Goal: Information Seeking & Learning: Learn about a topic

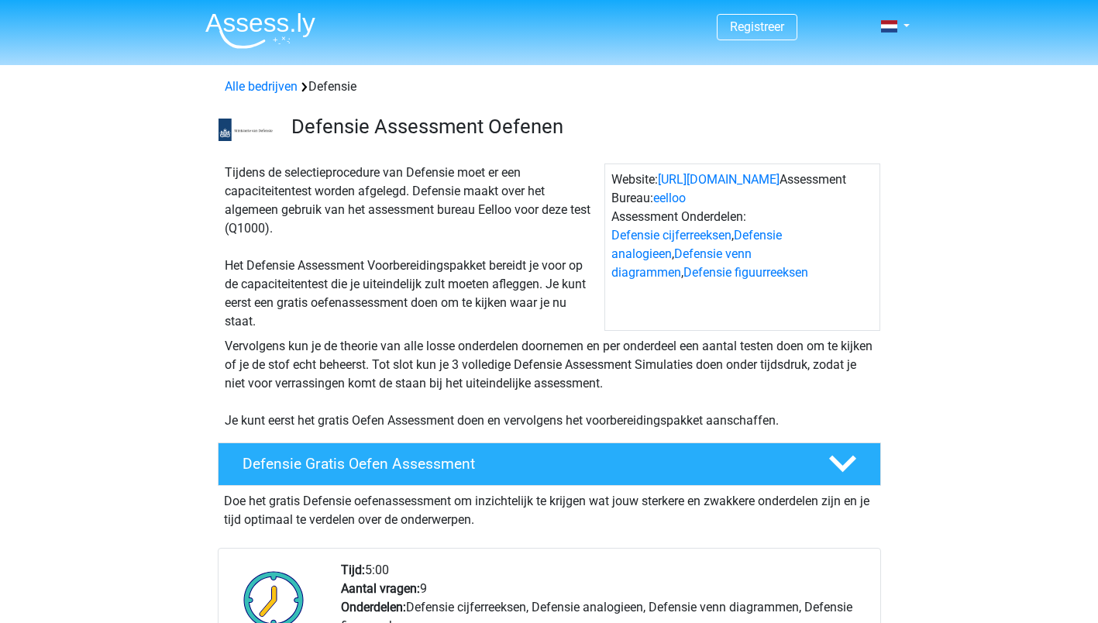
scroll to position [338, 0]
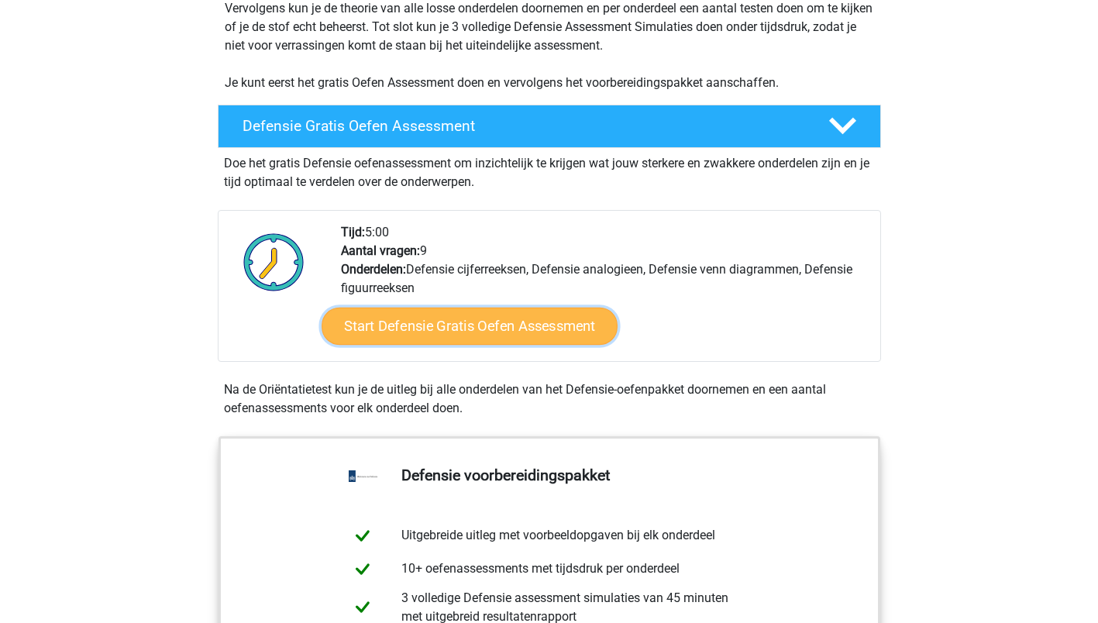
click at [436, 316] on link "Start Defensie Gratis Oefen Assessment" at bounding box center [470, 326] width 296 height 37
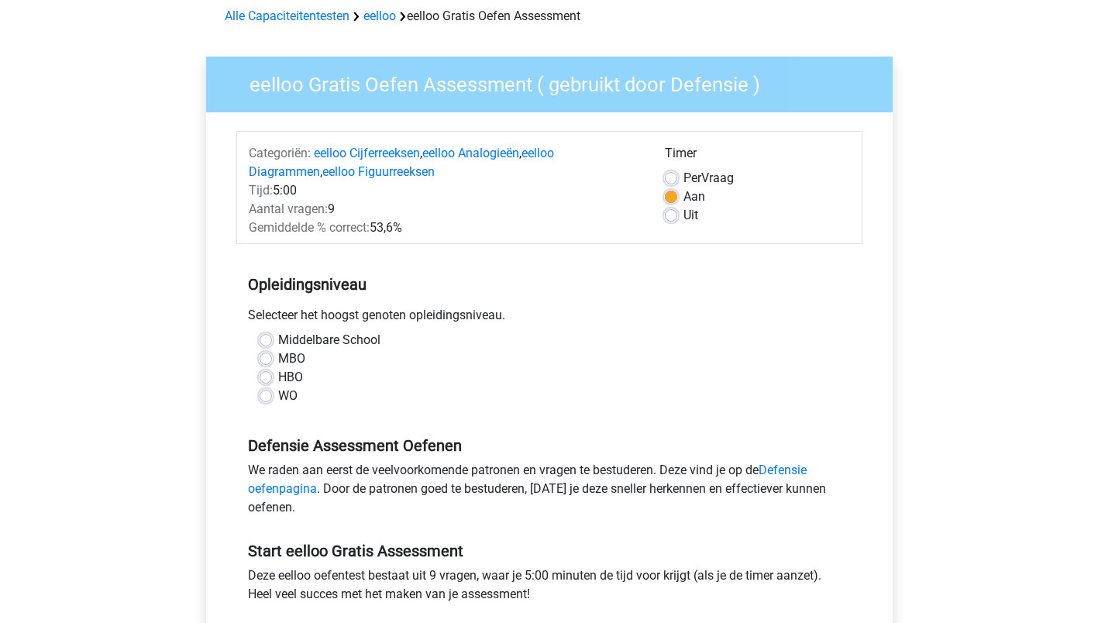
scroll to position [72, 0]
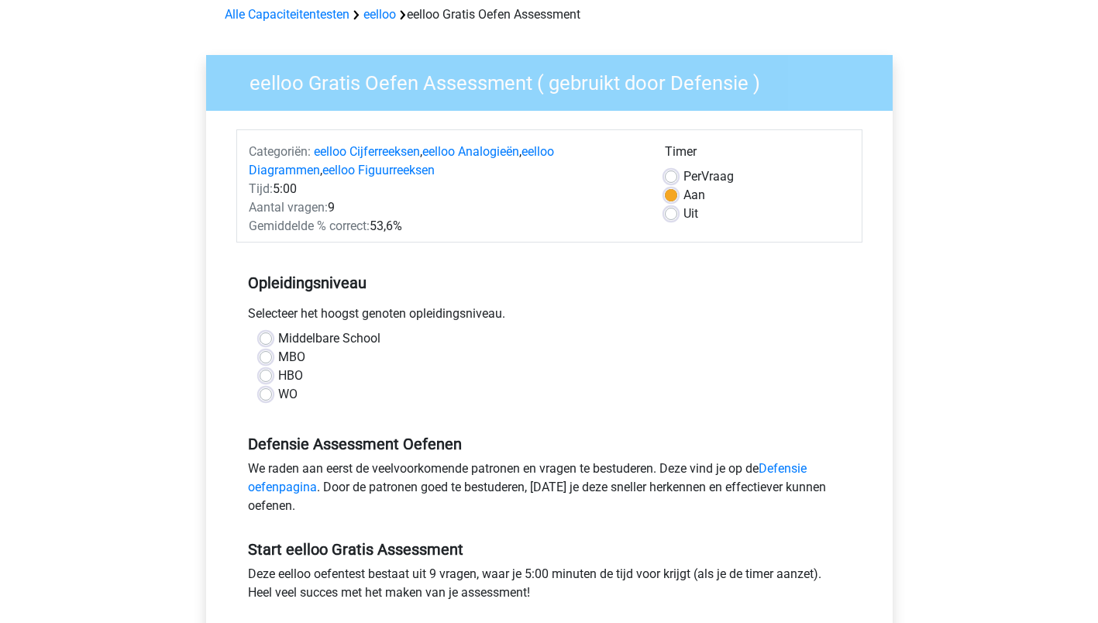
click at [271, 376] on div "HBO" at bounding box center [550, 376] width 580 height 19
click at [278, 378] on label "HBO" at bounding box center [290, 376] width 25 height 19
click at [269, 378] on input "HBO" at bounding box center [266, 375] width 12 height 16
radio input "true"
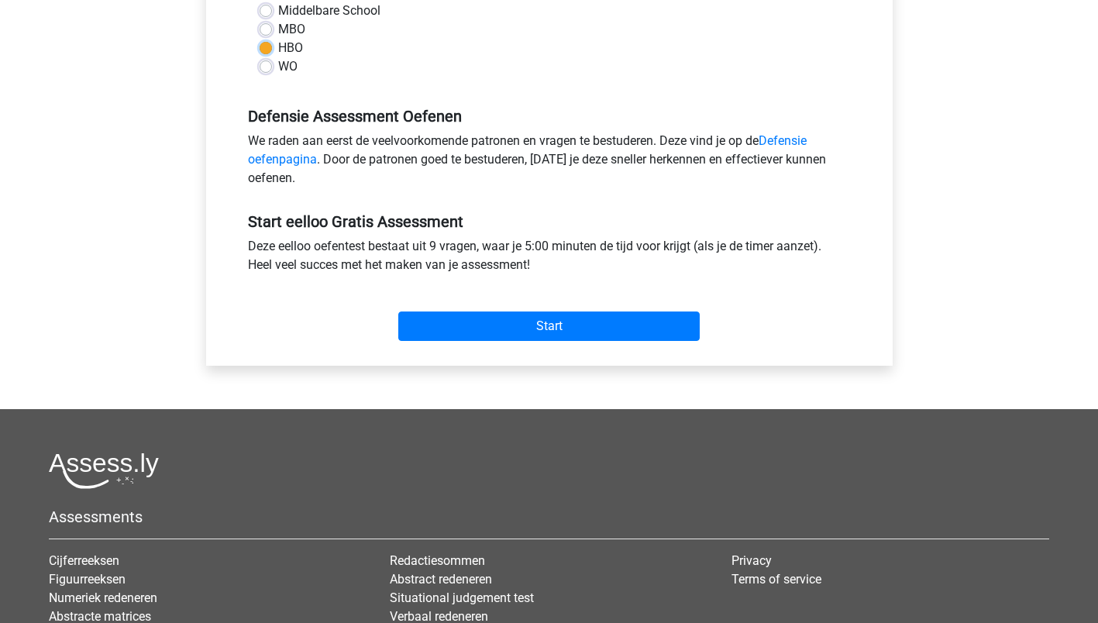
scroll to position [401, 0]
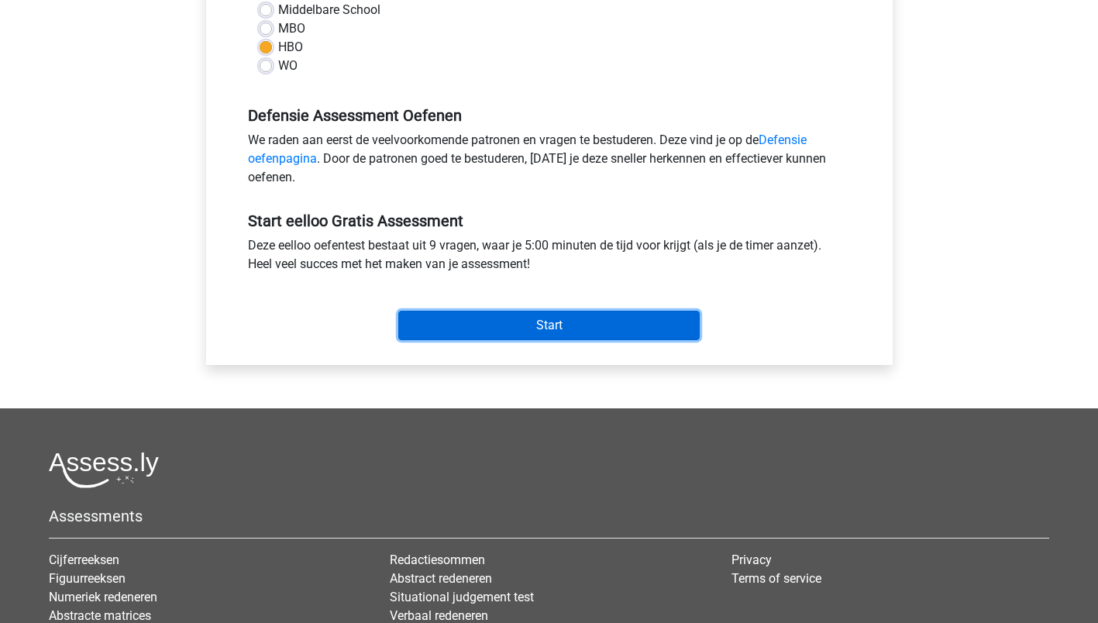
click at [560, 319] on input "Start" at bounding box center [549, 325] width 302 height 29
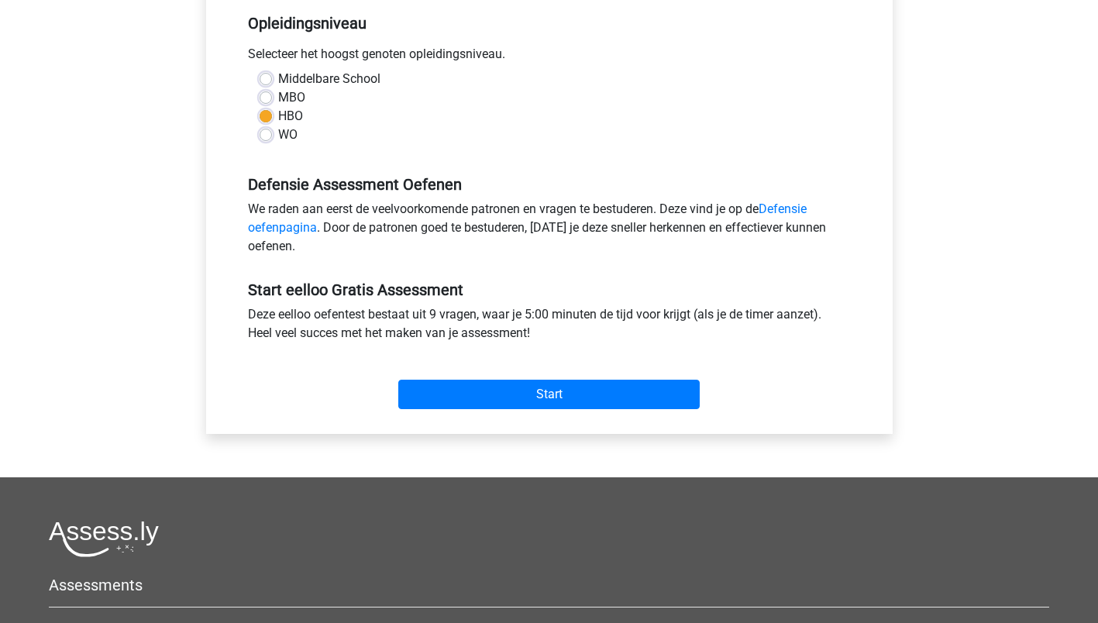
scroll to position [331, 0]
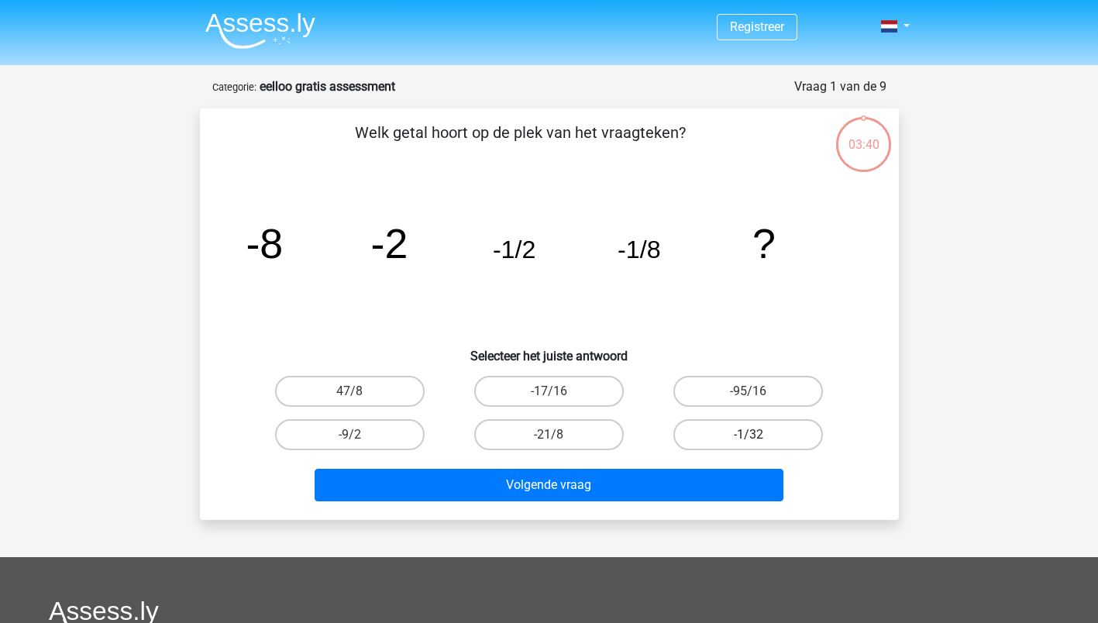
click at [742, 429] on label "-1/32" at bounding box center [749, 434] width 150 height 31
click at [749, 435] on input "-1/32" at bounding box center [754, 440] width 10 height 10
radio input "true"
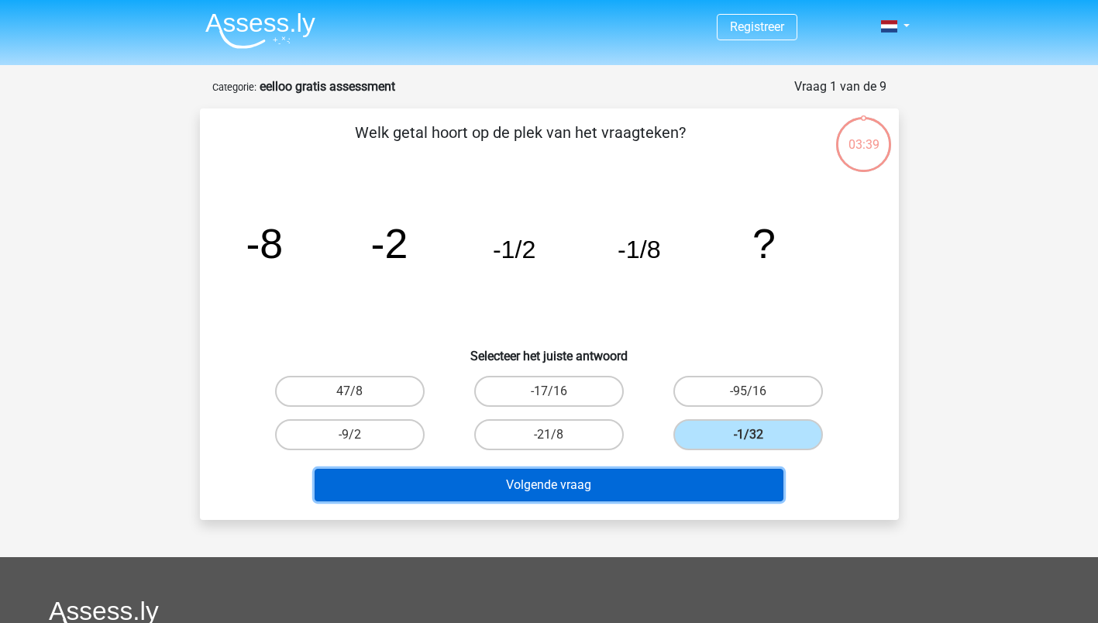
click at [614, 477] on button "Volgende vraag" at bounding box center [549, 485] width 469 height 33
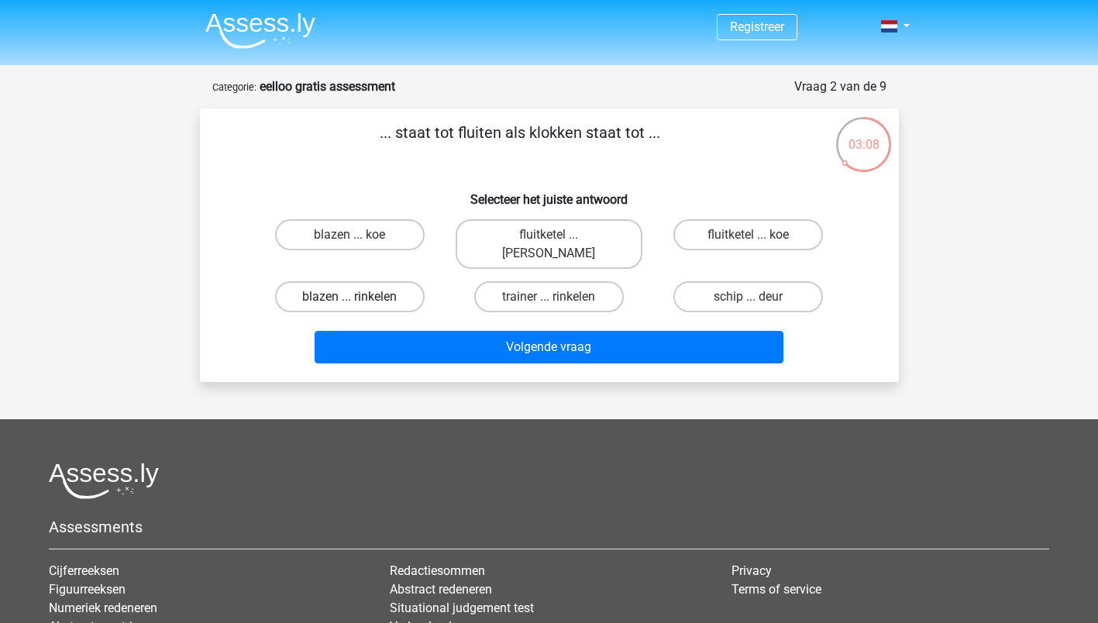
click at [374, 281] on label "blazen ... rinkelen" at bounding box center [350, 296] width 150 height 31
click at [360, 297] on input "blazen ... rinkelen" at bounding box center [355, 302] width 10 height 10
radio input "true"
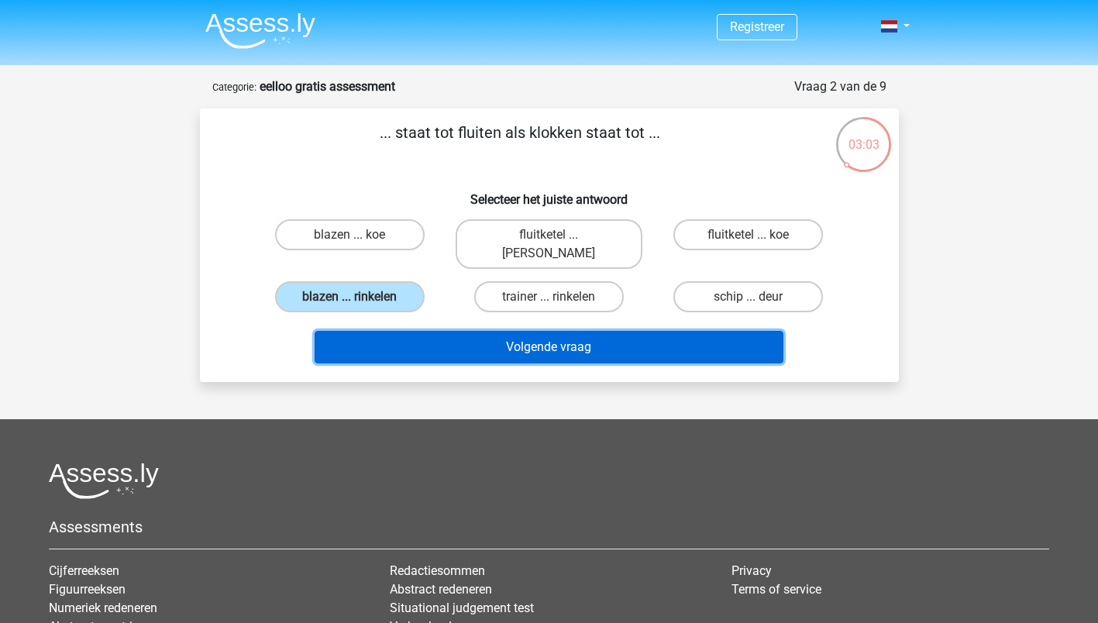
click at [537, 333] on button "Volgende vraag" at bounding box center [549, 347] width 469 height 33
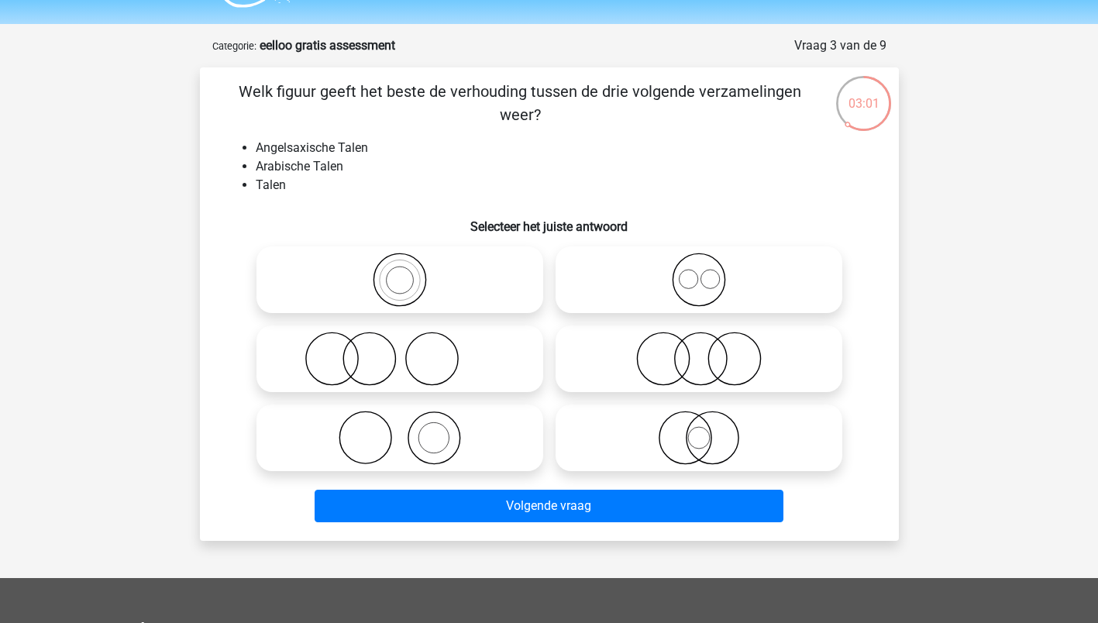
scroll to position [40, 0]
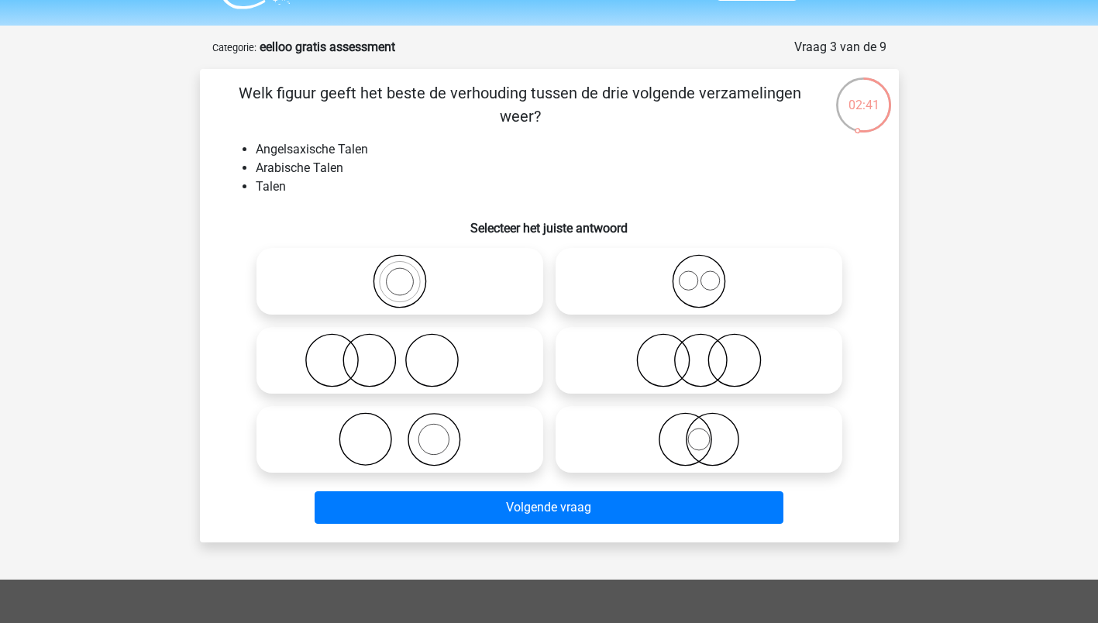
click at [678, 289] on icon at bounding box center [699, 281] width 274 height 54
click at [699, 274] on input "radio" at bounding box center [704, 269] width 10 height 10
radio input "true"
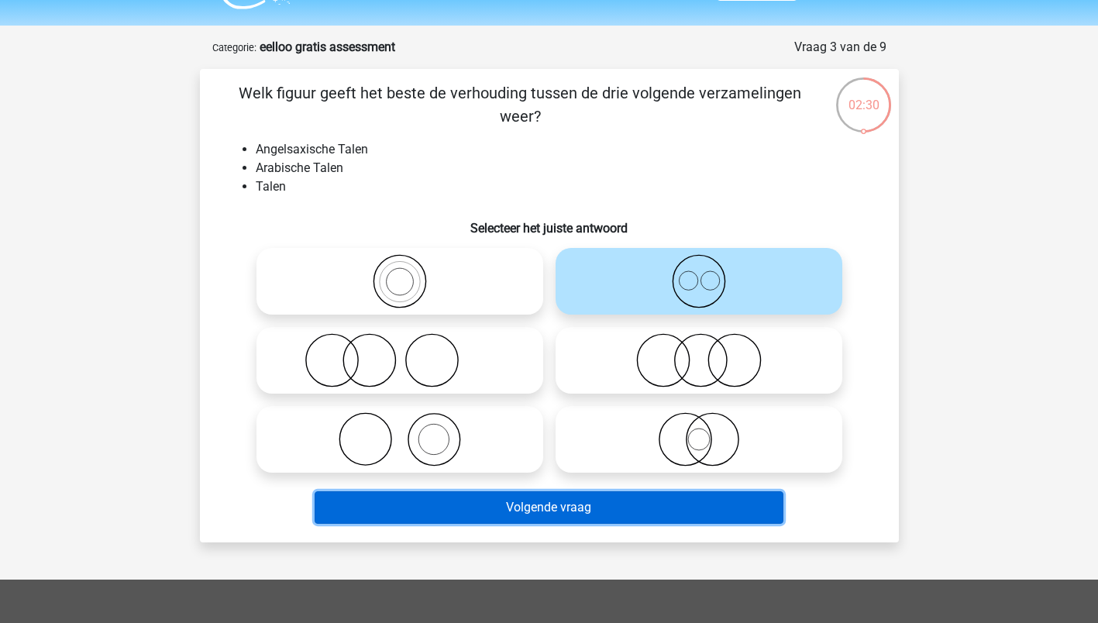
click at [590, 506] on button "Volgende vraag" at bounding box center [549, 507] width 469 height 33
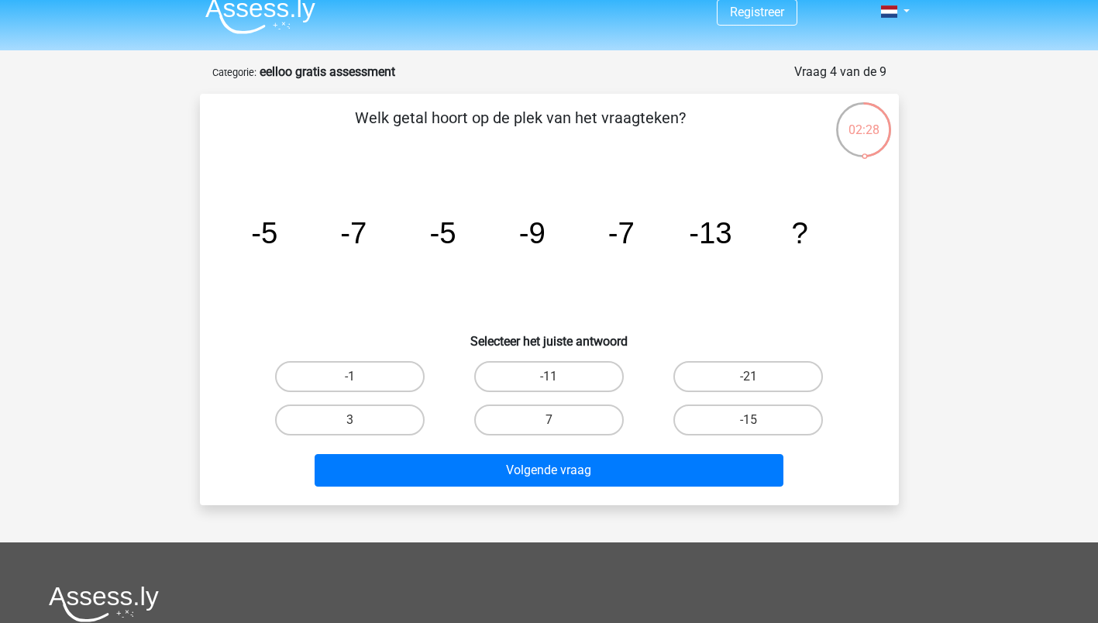
scroll to position [13, 0]
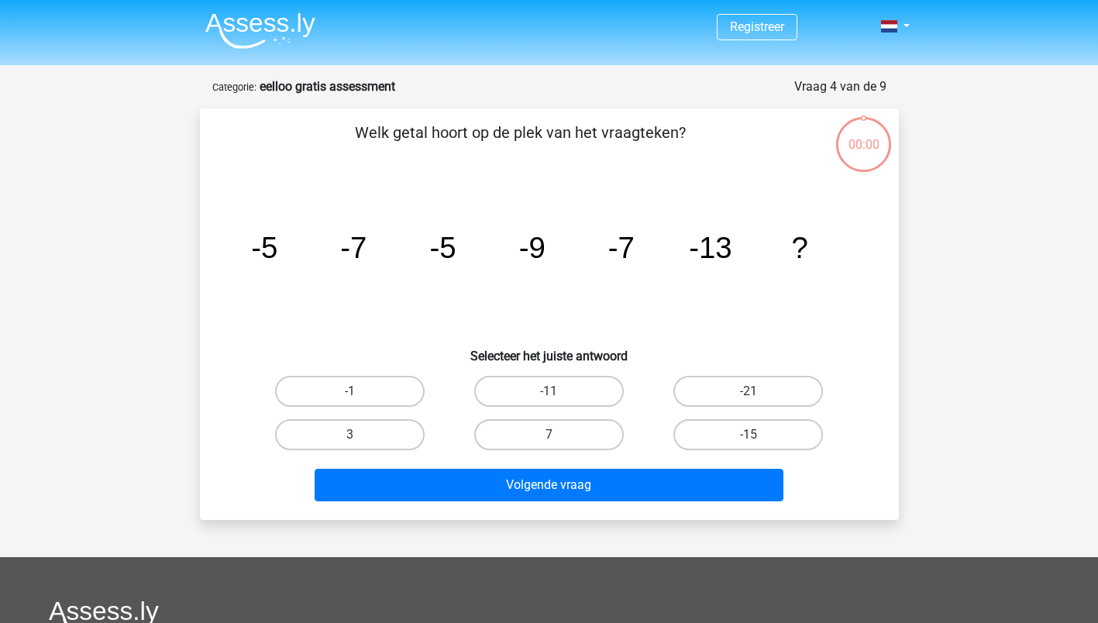
scroll to position [13, 0]
